Goal: Find specific page/section: Find specific page/section

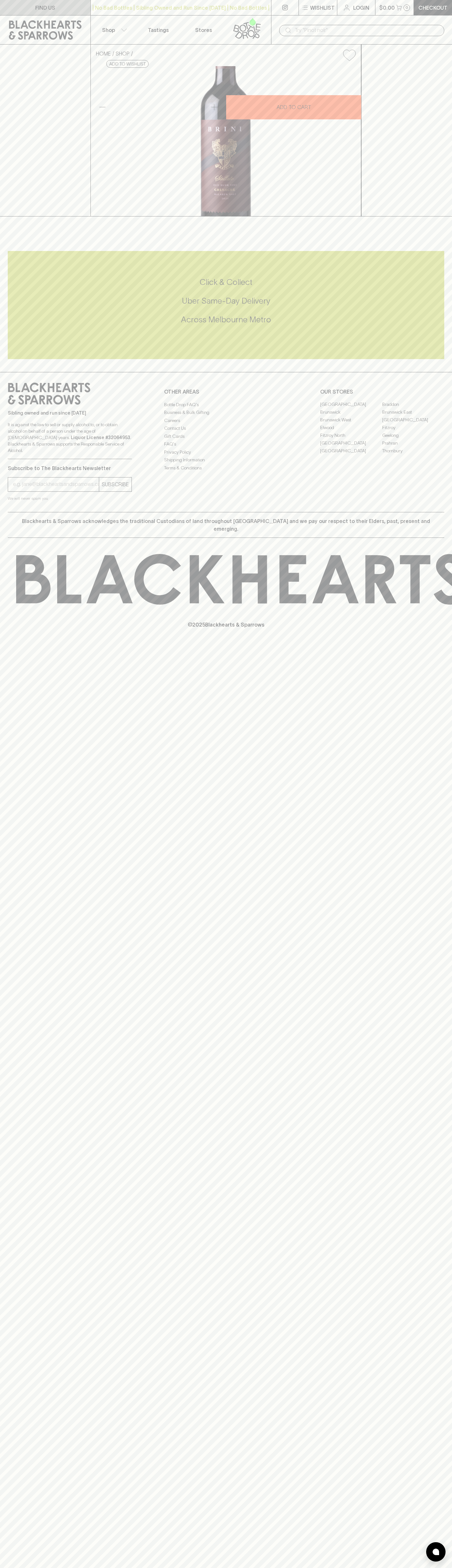
click at [5, 13] on link "FIND US" at bounding box center [45, 7] width 90 height 15
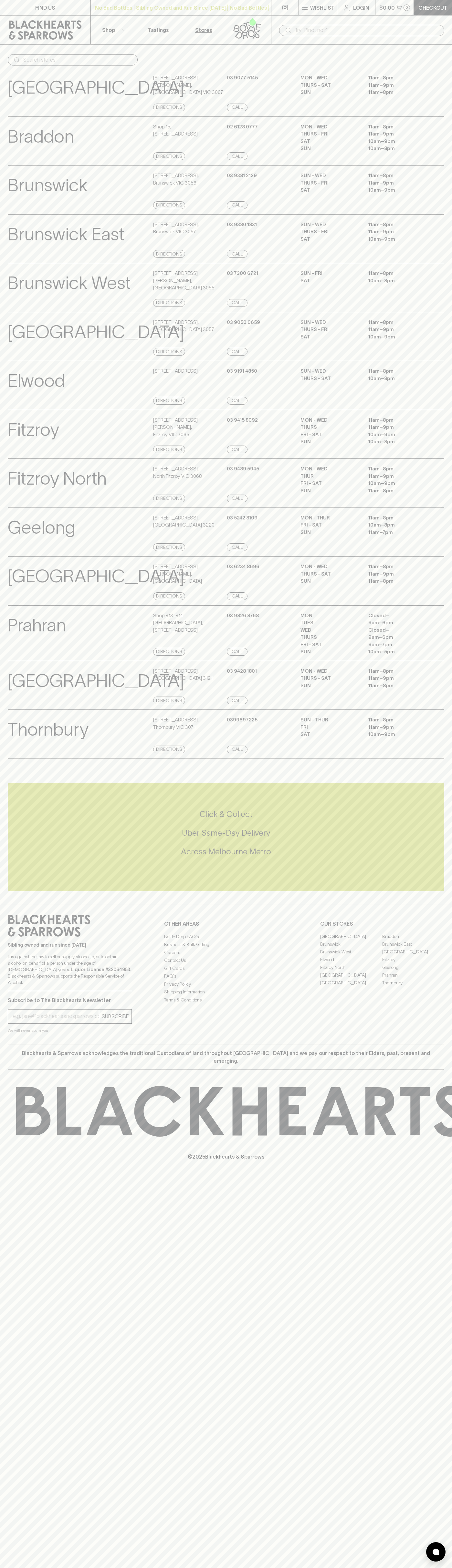
click at [423, 240] on p "10am – 9pm" at bounding box center [397, 239] width 58 height 7
click at [206, 1567] on html "FIND US | No Bad Bottles | Sibling Owned and Run Since 2006 | No Bad Bottles | …" at bounding box center [226, 784] width 452 height 1568
click at [3, 183] on div "Brunswick View Store Details 379 Sydney Road , Brunswick VIC 3056 Directions 03…" at bounding box center [226, 189] width 452 height 49
